Goal: Transaction & Acquisition: Purchase product/service

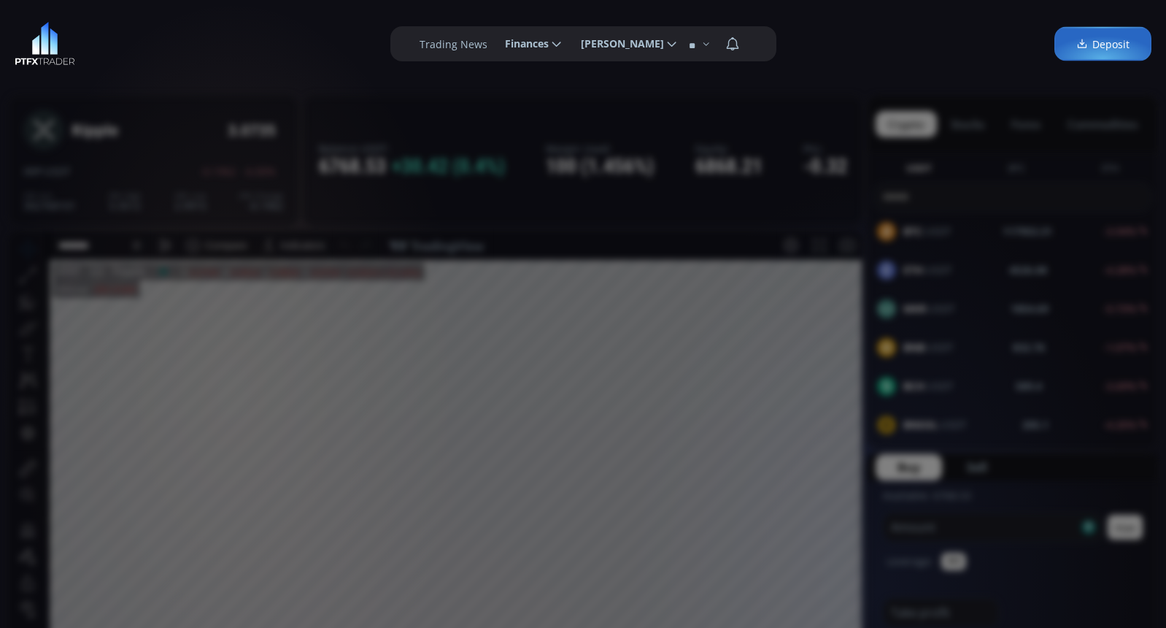
scroll to position [219, 0]
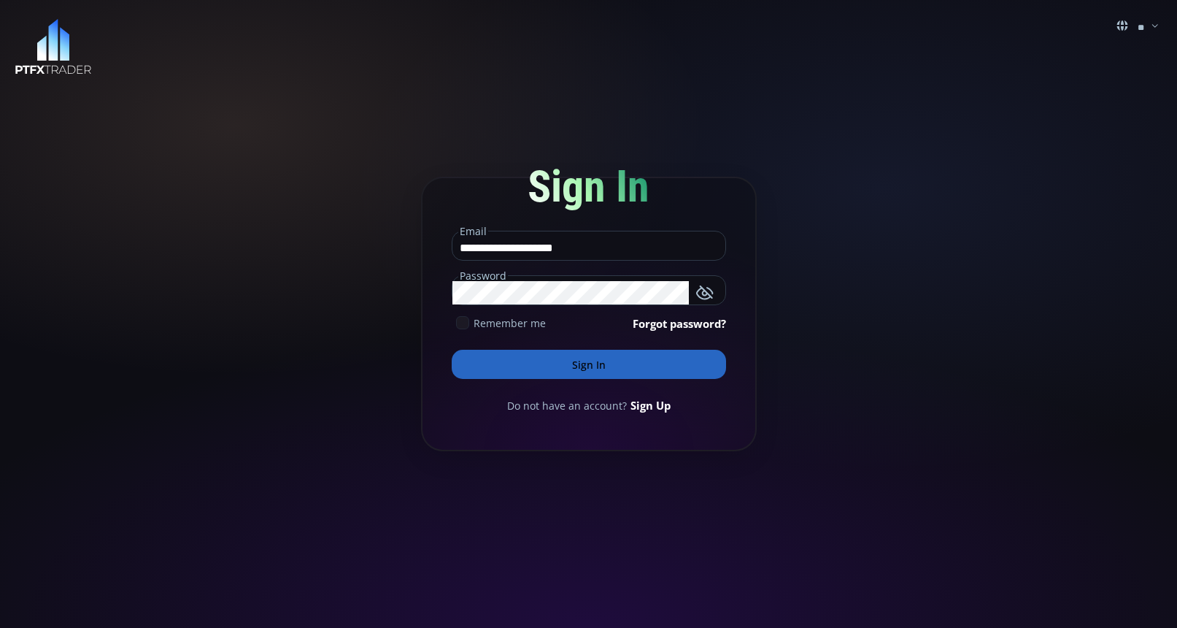
click at [458, 320] on icon at bounding box center [462, 322] width 13 height 13
click at [544, 368] on button "Sign In" at bounding box center [589, 364] width 274 height 29
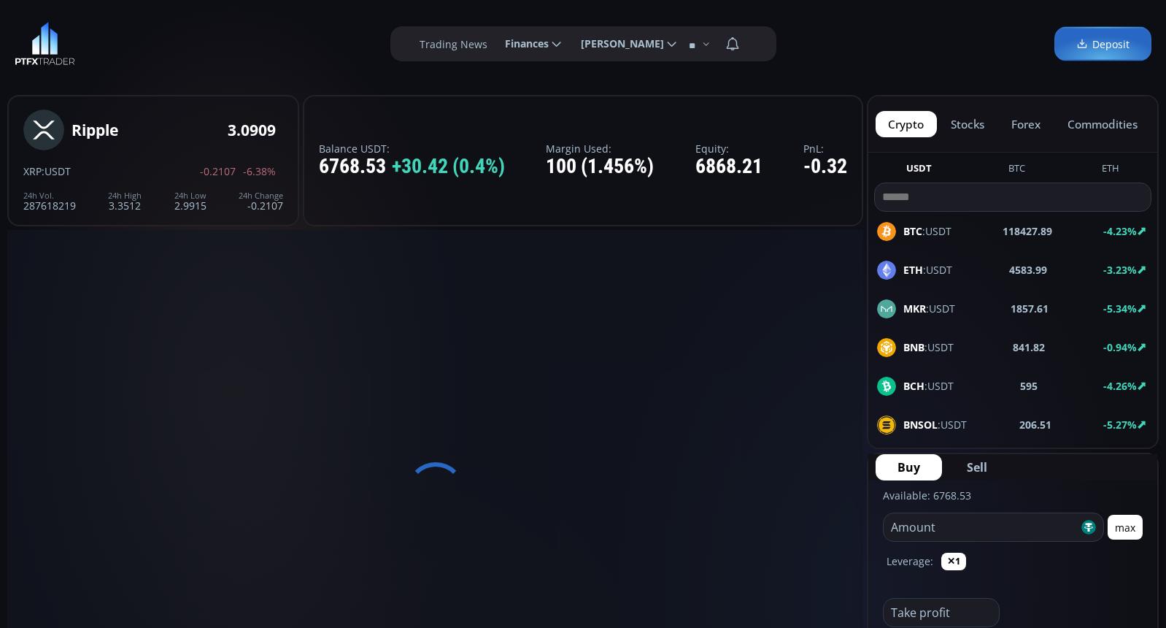
scroll to position [203, 0]
type input "********"
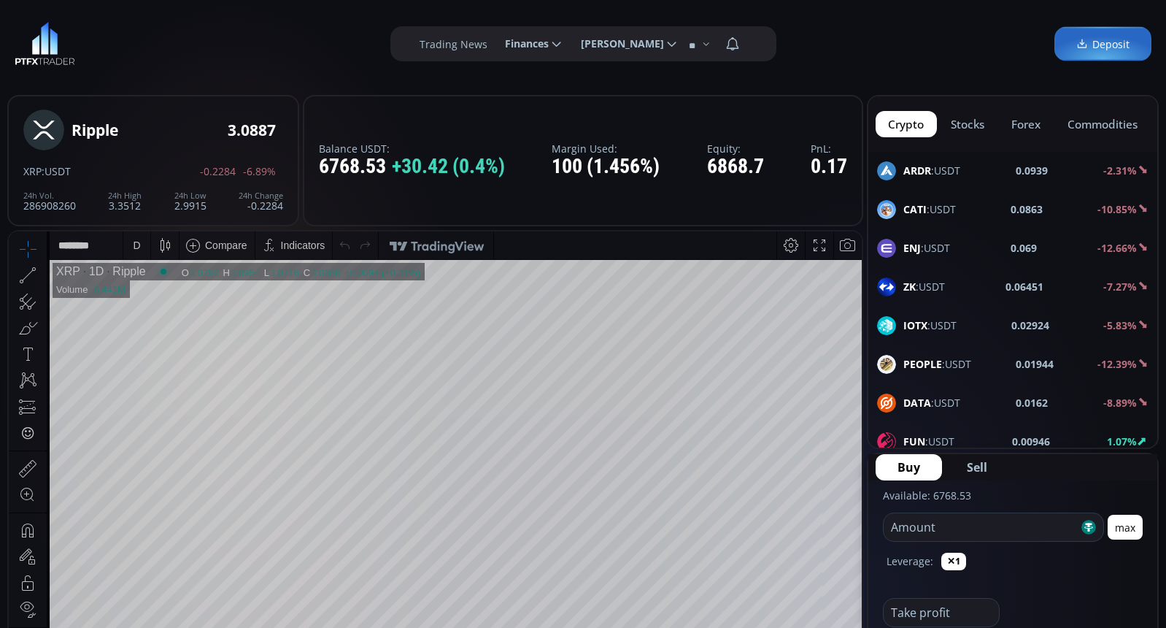
scroll to position [1845, 0]
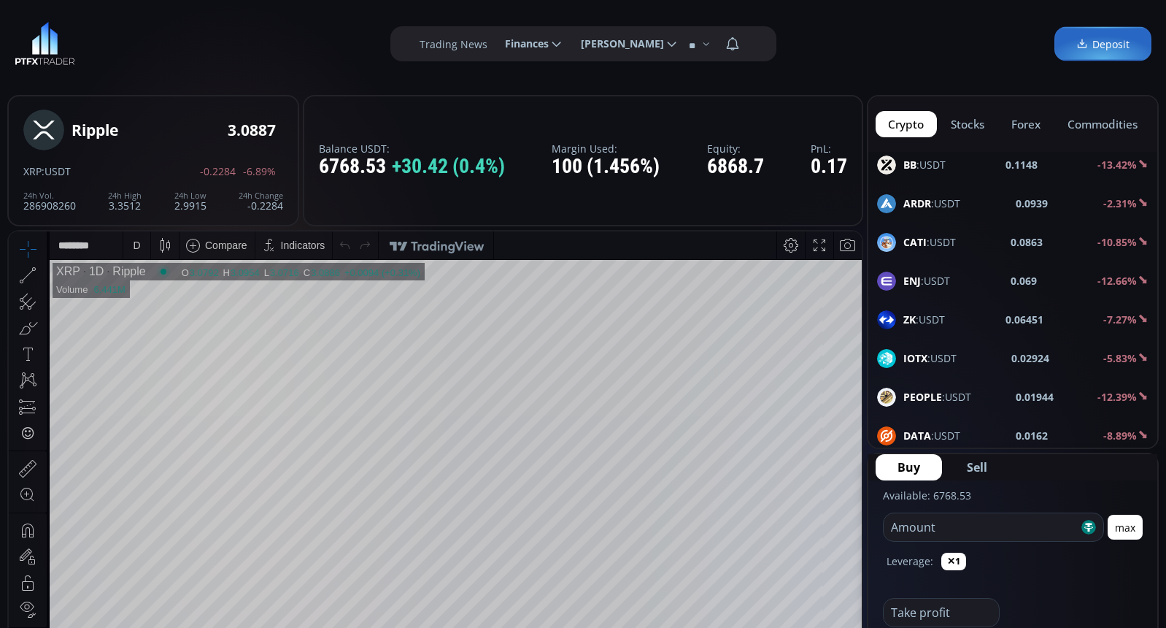
click at [954, 164] on div "BB :USDT 0.1148 -13.42%" at bounding box center [1012, 164] width 271 height 19
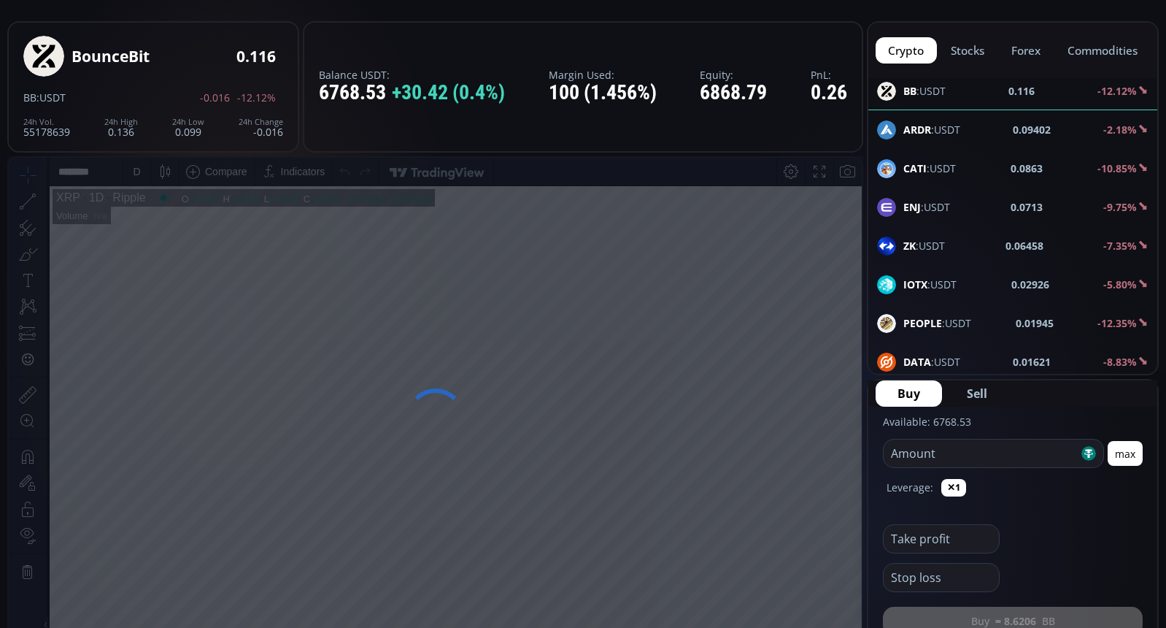
scroll to position [73, 0]
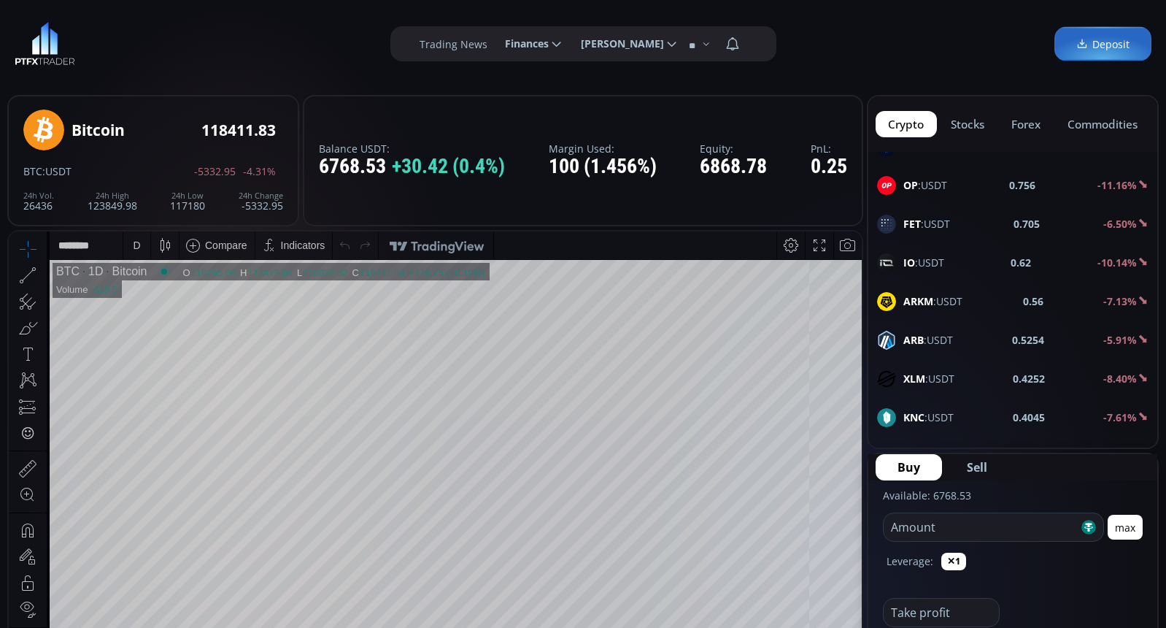
scroll to position [1313, 0]
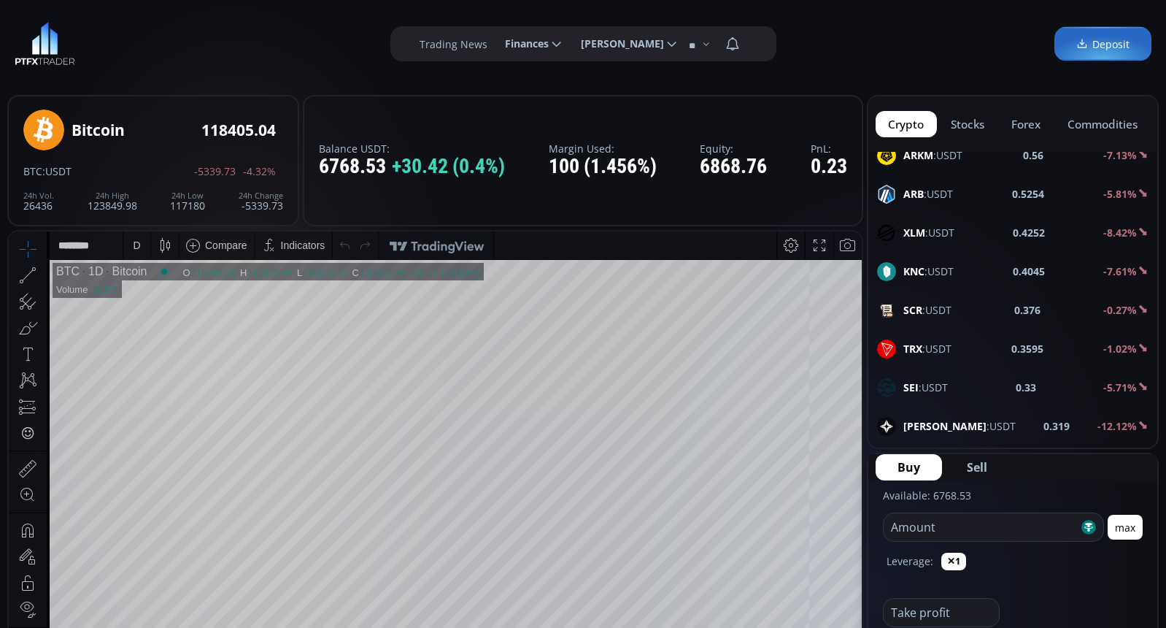
click at [139, 242] on div "D" at bounding box center [137, 245] width 12 height 28
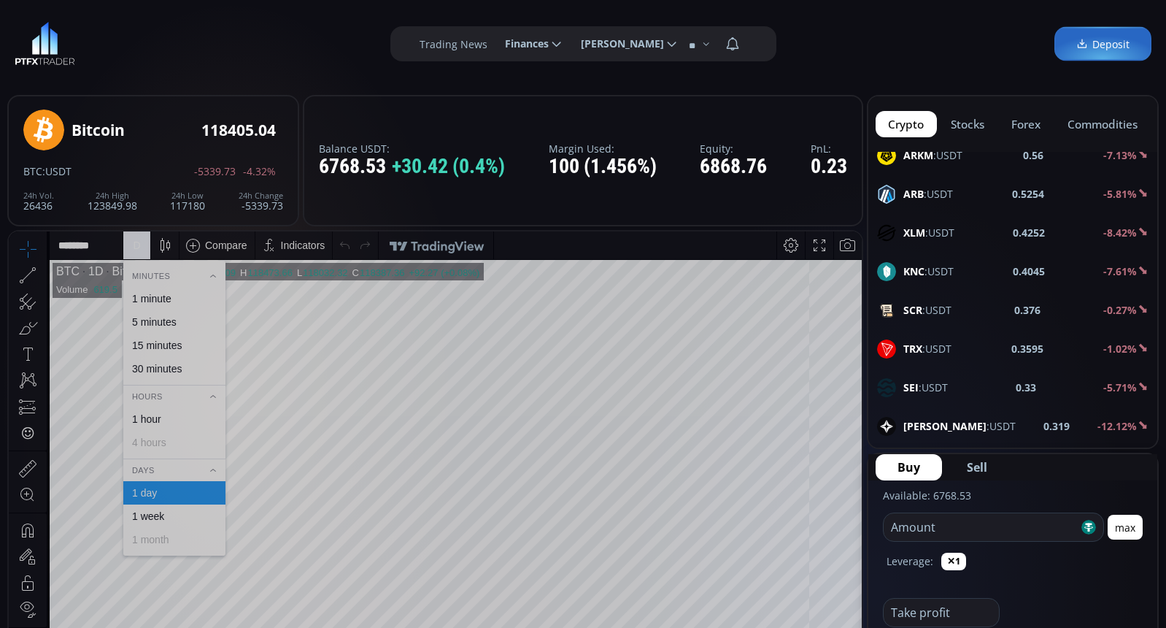
click at [147, 299] on div "1 minute" at bounding box center [151, 299] width 39 height 12
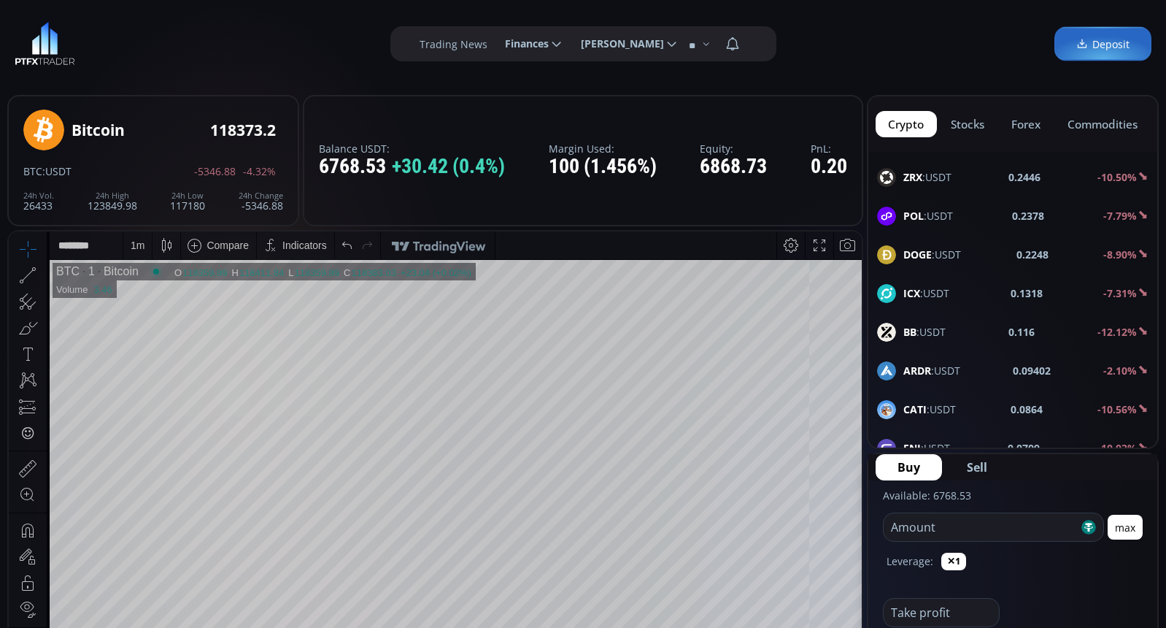
scroll to position [1751, 0]
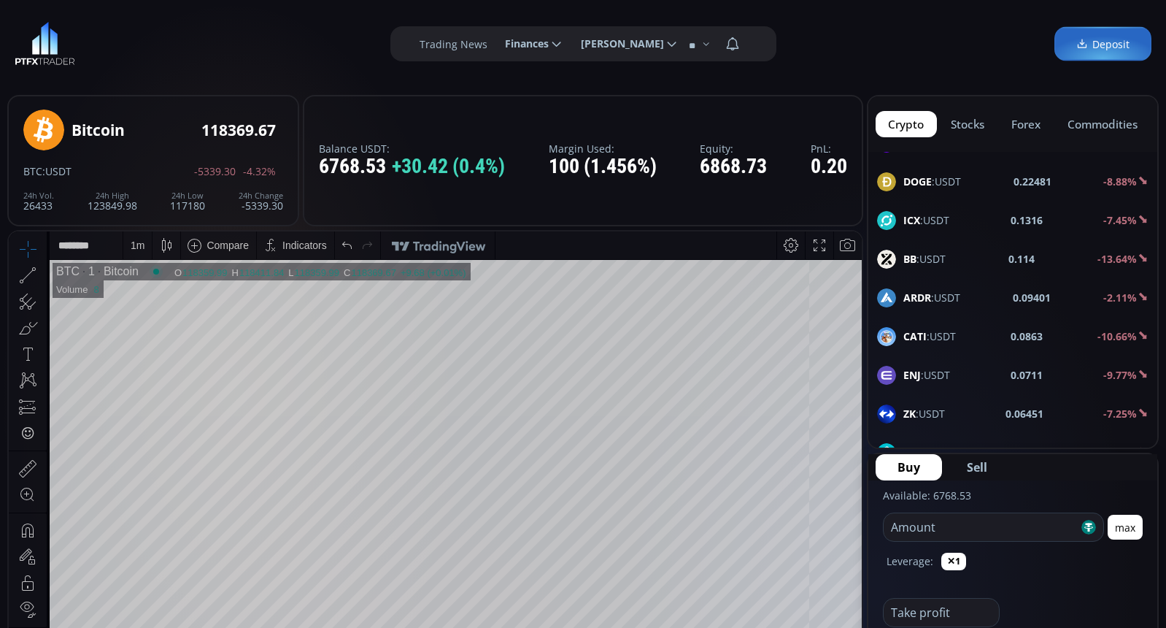
click at [917, 260] on b "BB" at bounding box center [909, 259] width 13 height 14
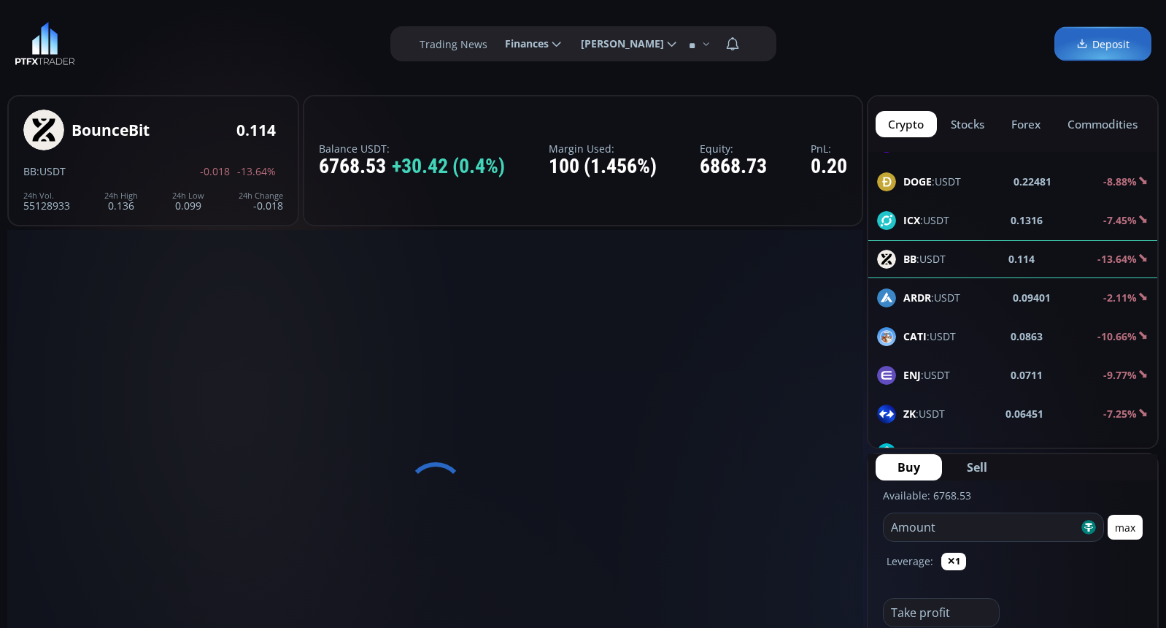
scroll to position [0, 0]
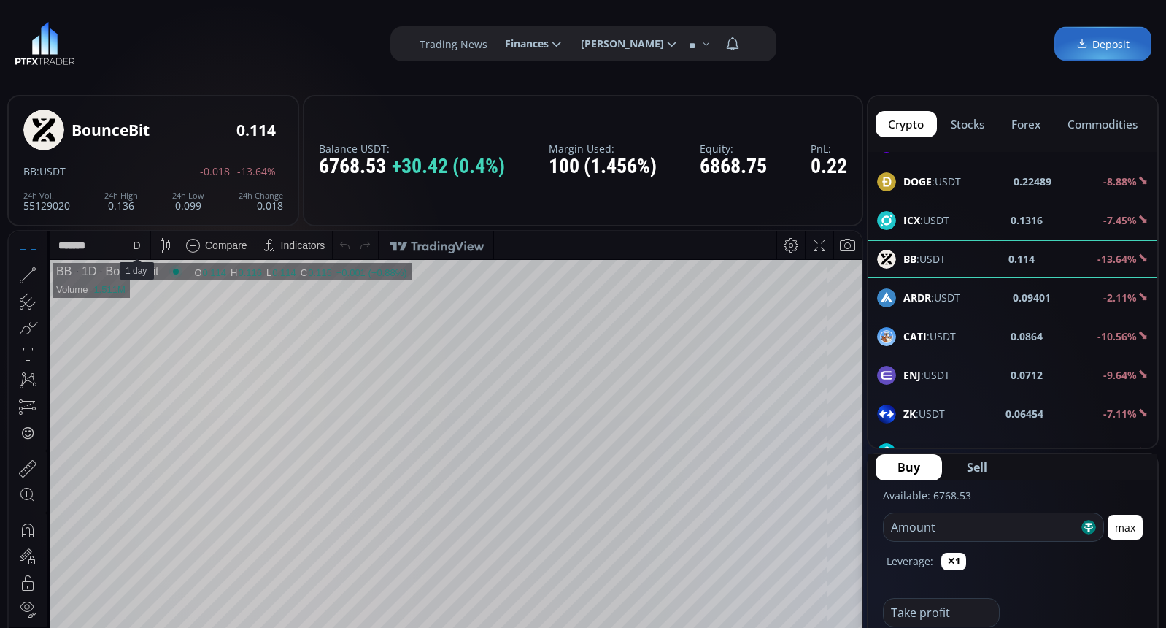
click at [141, 246] on div "D" at bounding box center [137, 245] width 12 height 28
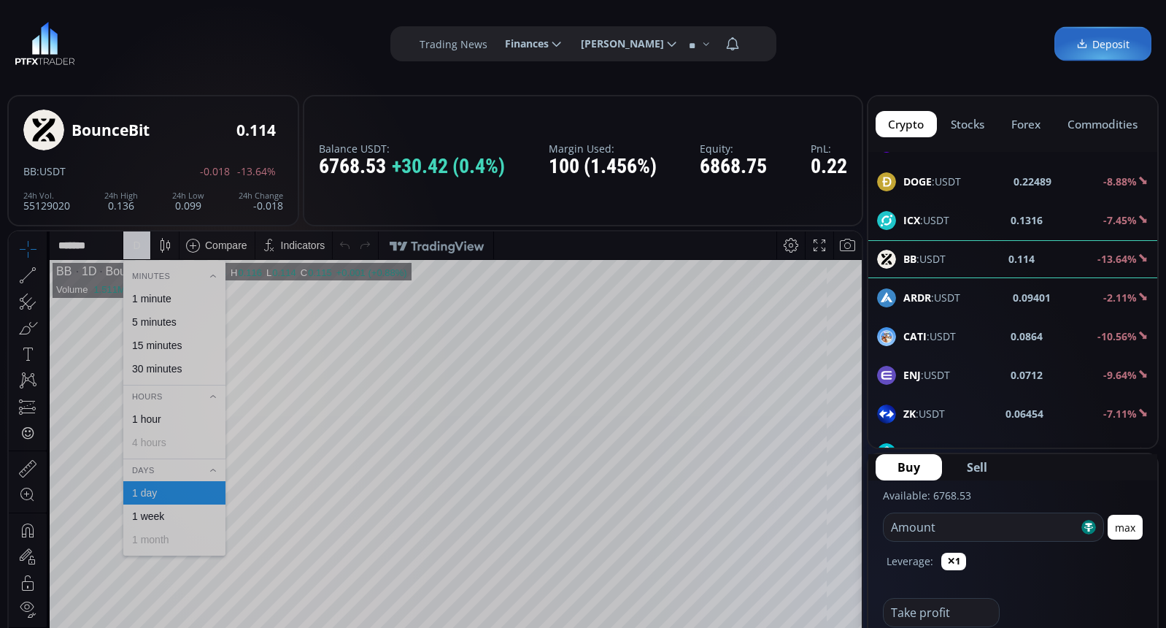
click at [157, 293] on div "1 minute" at bounding box center [151, 299] width 39 height 12
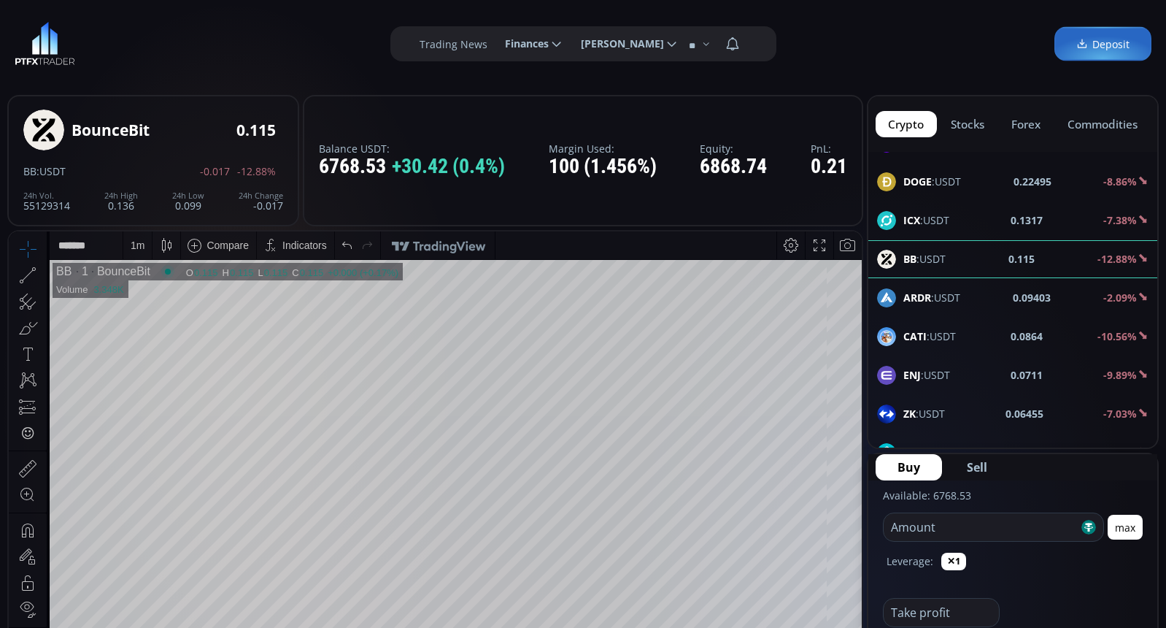
click at [965, 526] on input "number" at bounding box center [981, 527] width 195 height 28
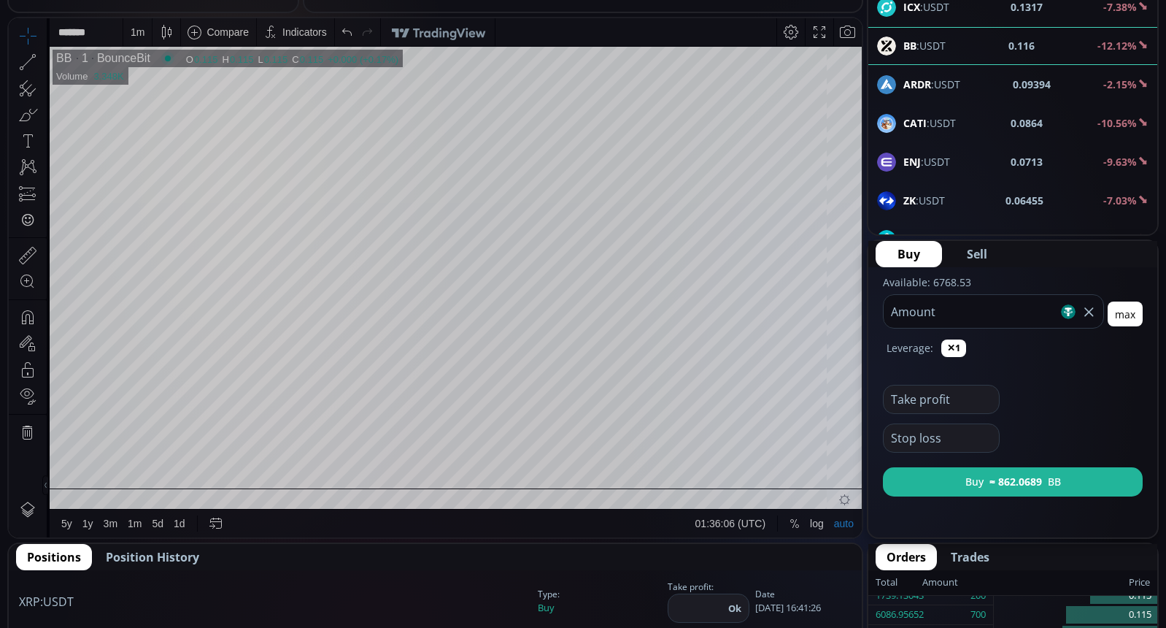
scroll to position [292, 0]
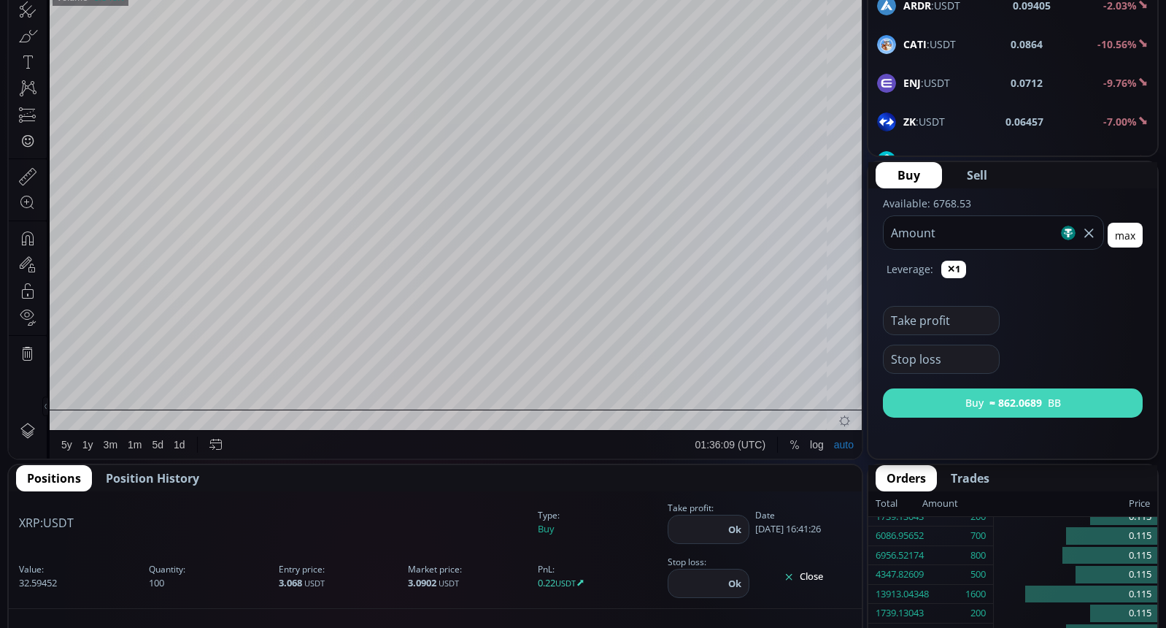
type input "***"
click at [990, 403] on b "≈ 862.0689" at bounding box center [1015, 402] width 53 height 15
